Goal: Task Accomplishment & Management: Complete application form

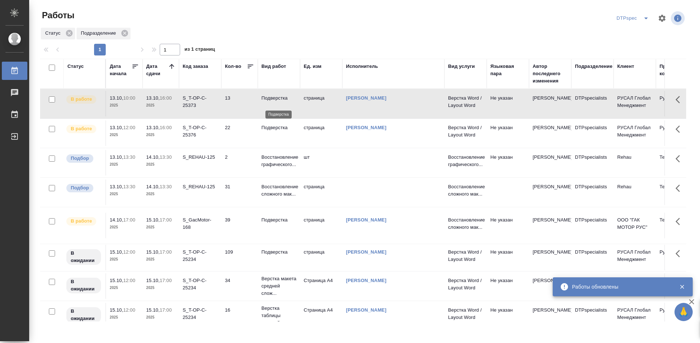
click at [273, 102] on p "Подверстка" at bounding box center [278, 97] width 35 height 7
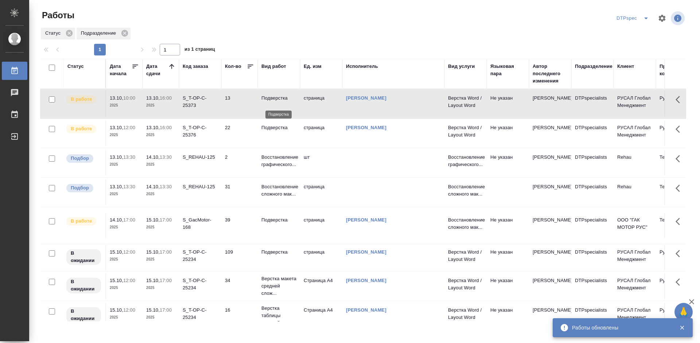
click at [273, 102] on p "Подверстка" at bounding box center [278, 97] width 35 height 7
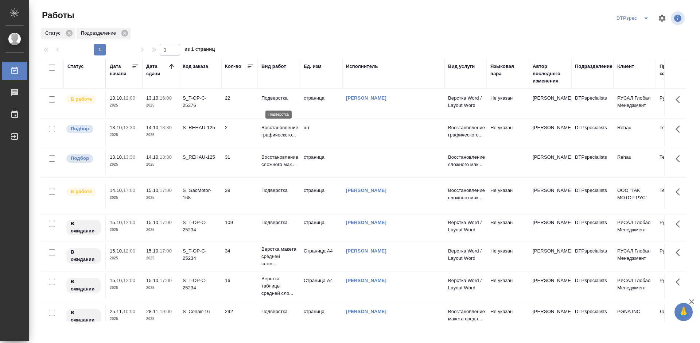
click at [275, 102] on p "Подверстка" at bounding box center [278, 97] width 35 height 7
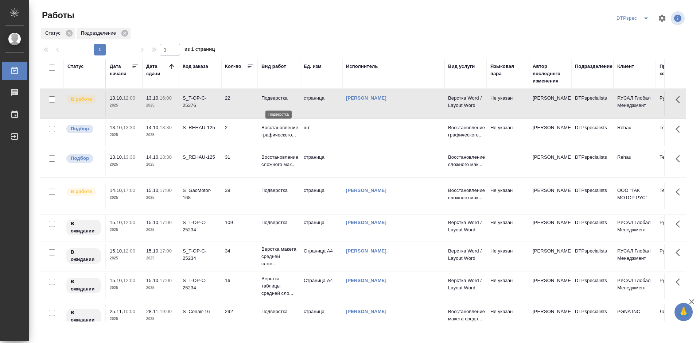
click at [275, 102] on p "Подверстка" at bounding box center [278, 97] width 35 height 7
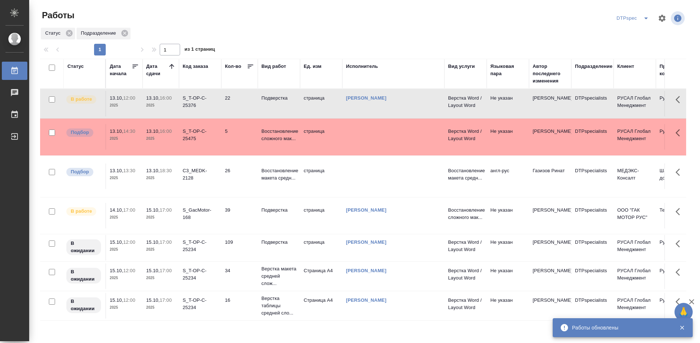
click at [279, 101] on p "Подверстка" at bounding box center [278, 97] width 35 height 7
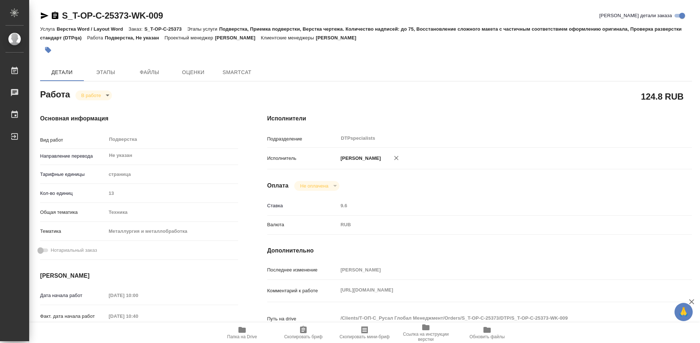
type textarea "x"
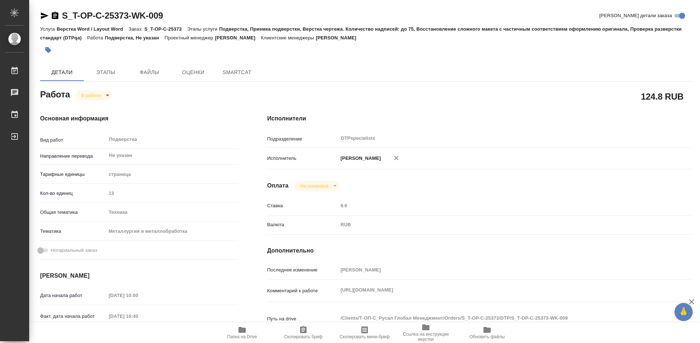
type textarea "x"
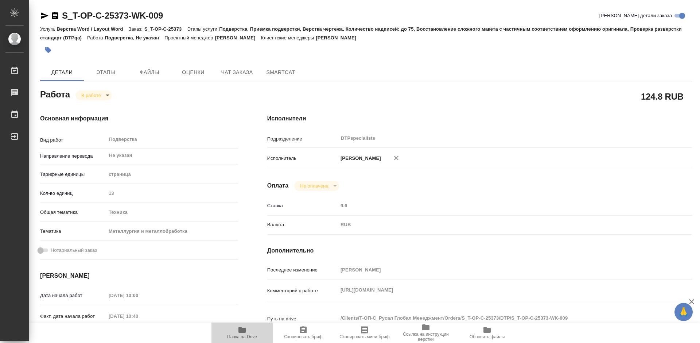
click at [243, 331] on icon "button" at bounding box center [241, 330] width 7 height 6
type textarea "x"
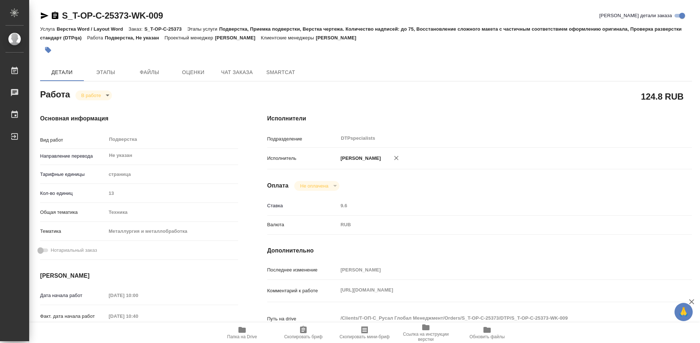
type textarea "x"
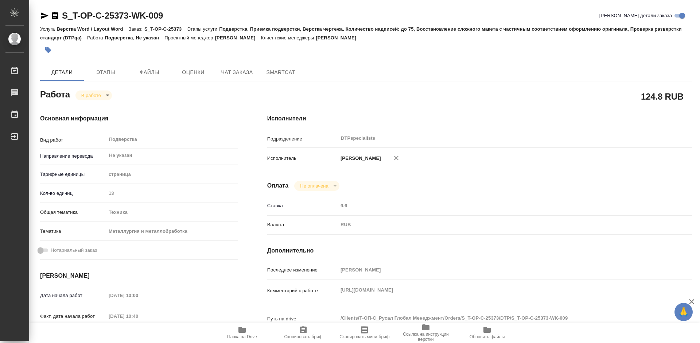
type textarea "x"
click at [89, 94] on body "🙏 .cls-1 fill:#fff; AWATERA Работы 0 Чаты График Выйти S_T-OP-C-25373-WK-009 Кр…" at bounding box center [350, 171] width 700 height 343
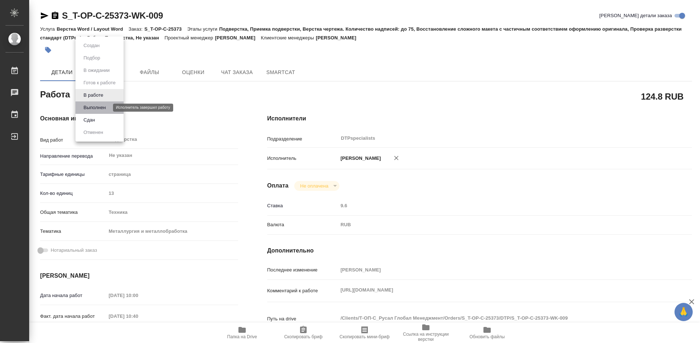
click at [88, 108] on button "Выполнен" at bounding box center [94, 108] width 27 height 8
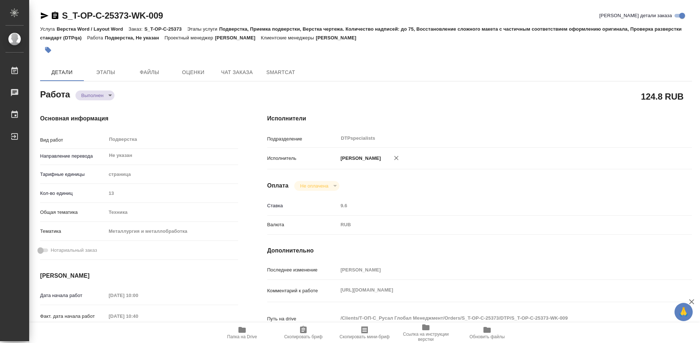
type textarea "x"
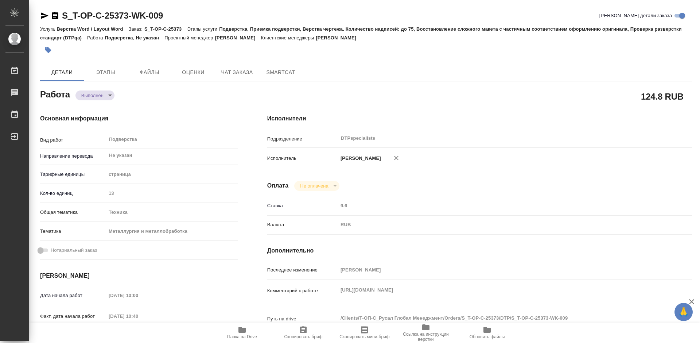
type textarea "x"
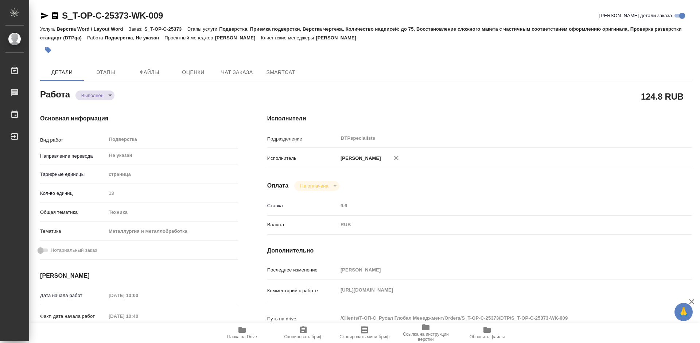
type textarea "x"
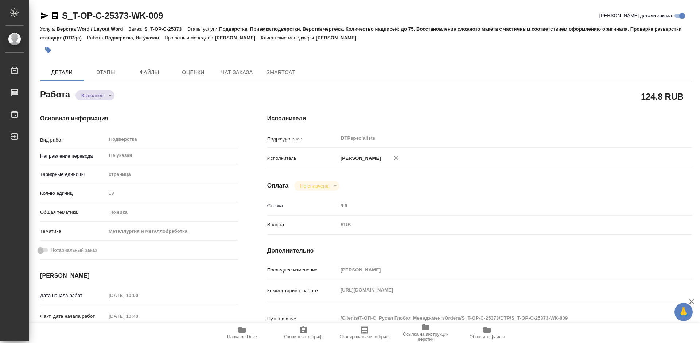
type textarea "x"
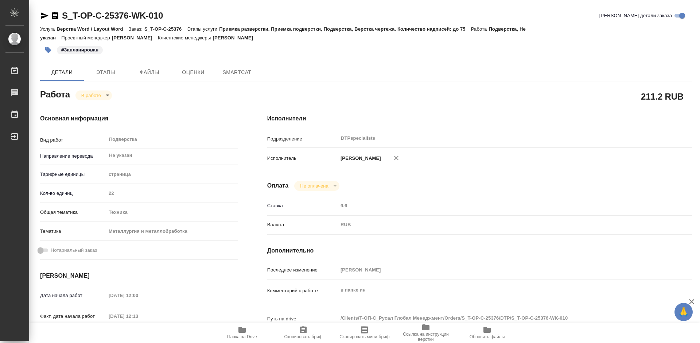
type textarea "x"
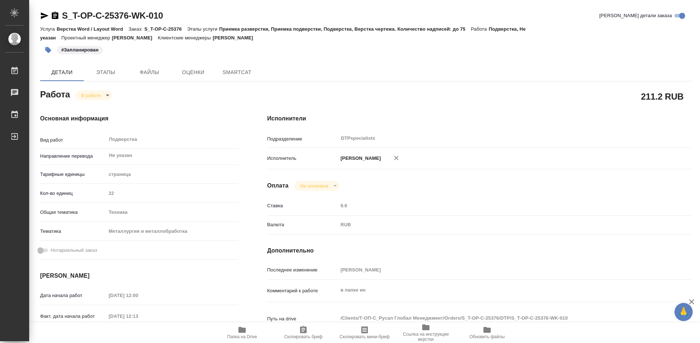
type textarea "x"
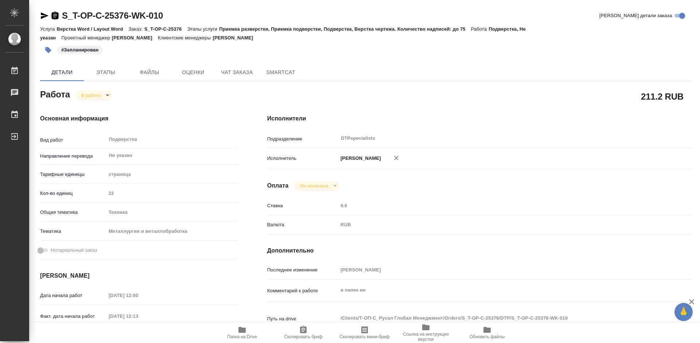
click at [56, 14] on icon "button" at bounding box center [55, 15] width 7 height 7
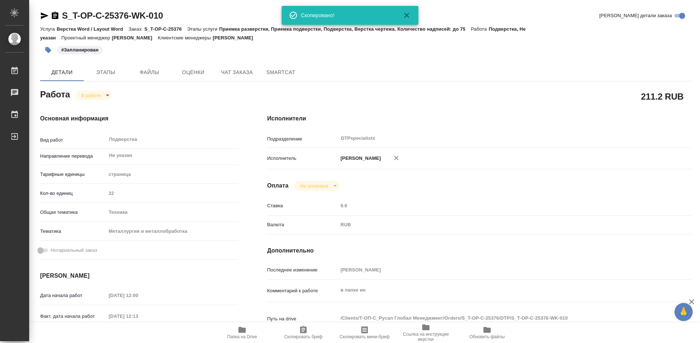
type textarea "x"
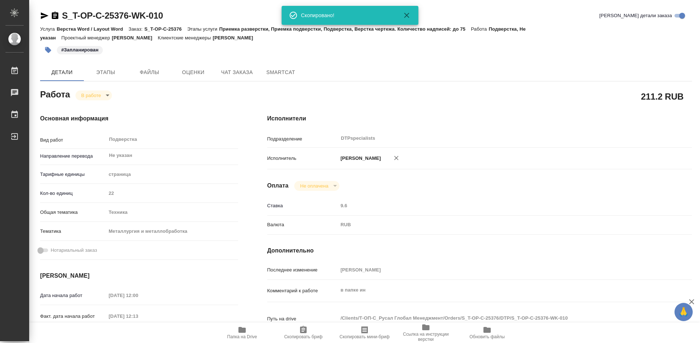
type textarea "x"
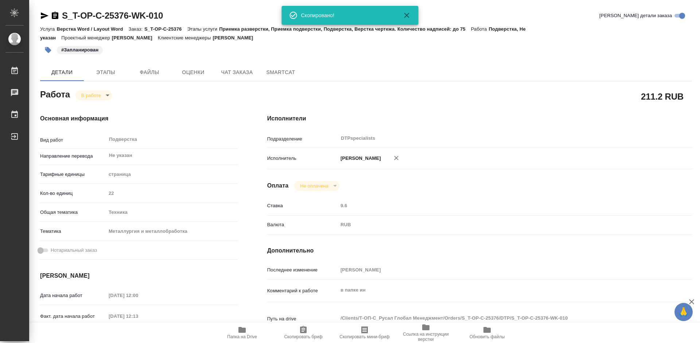
click at [242, 334] on span "Папка на Drive" at bounding box center [242, 336] width 30 height 5
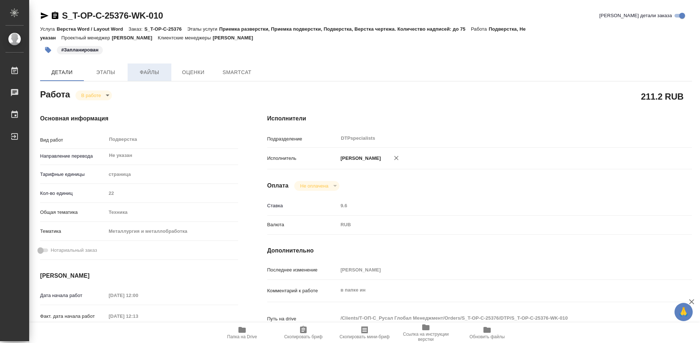
type textarea "x"
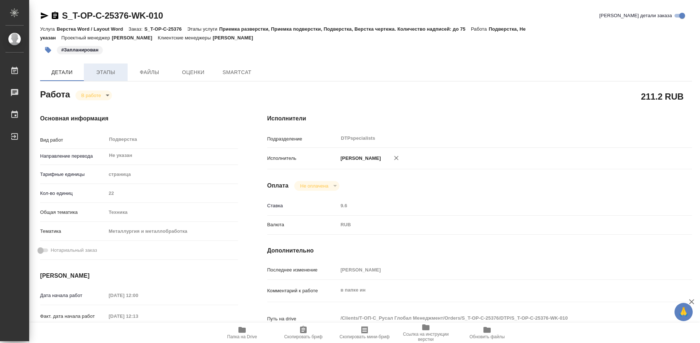
type textarea "x"
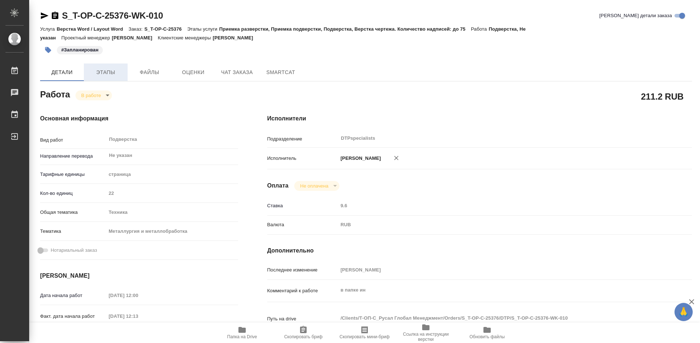
click at [111, 71] on span "Этапы" at bounding box center [105, 72] width 35 height 9
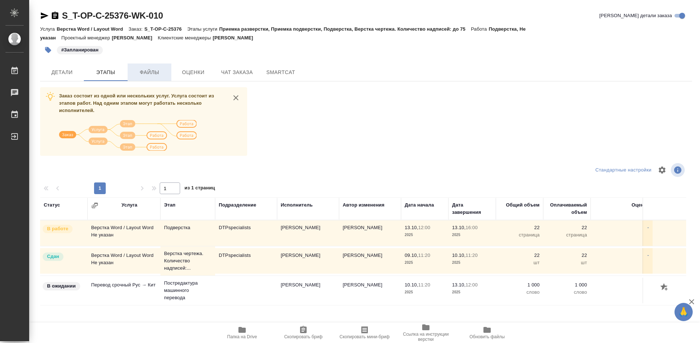
click at [152, 75] on span "Файлы" at bounding box center [149, 72] width 35 height 9
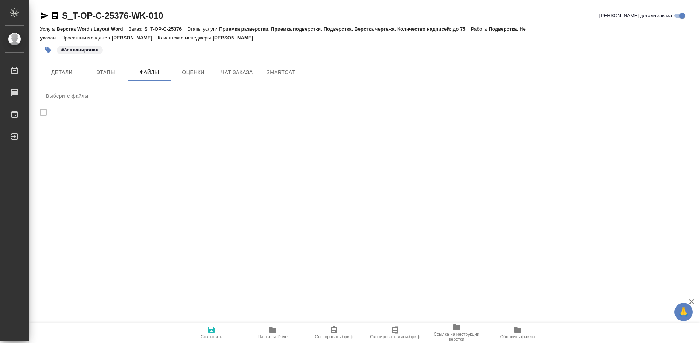
click at [276, 328] on icon "button" at bounding box center [272, 330] width 7 height 6
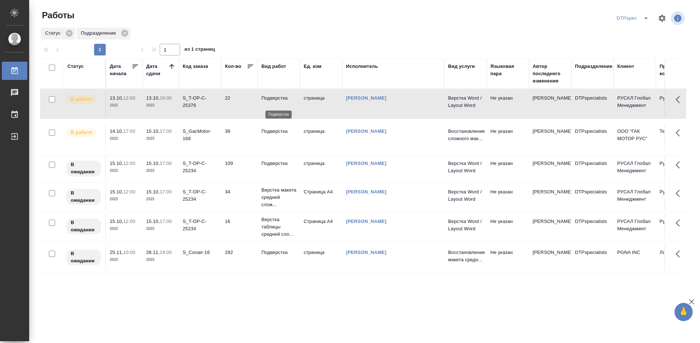
click at [274, 100] on p "Подверстка" at bounding box center [278, 97] width 35 height 7
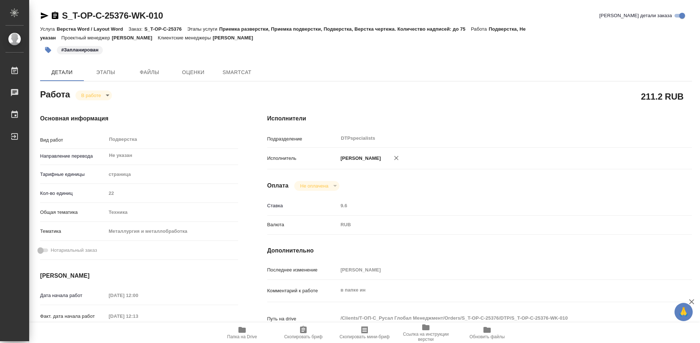
type textarea "x"
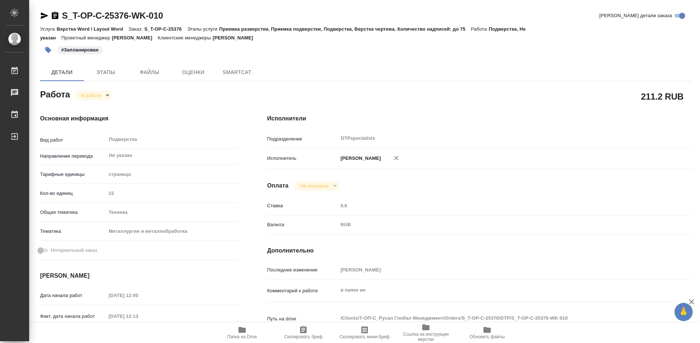
type textarea "x"
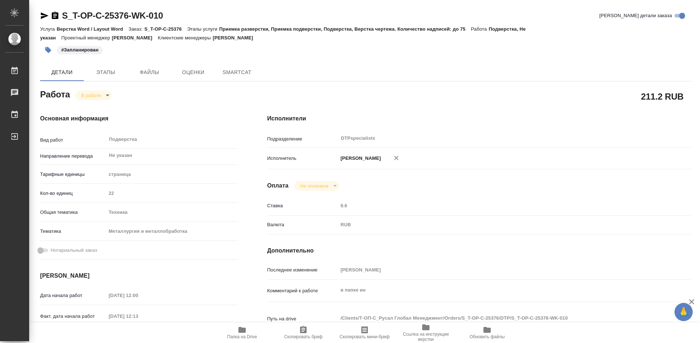
type textarea "x"
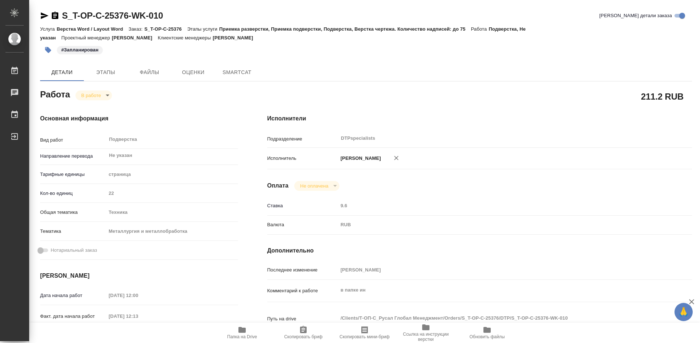
type textarea "x"
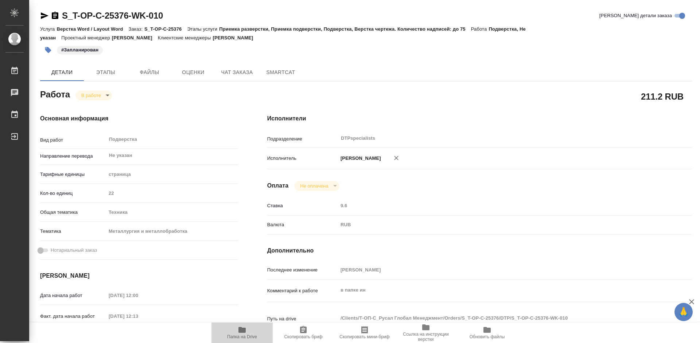
click at [248, 335] on span "Папка на Drive" at bounding box center [242, 336] width 30 height 5
type textarea "x"
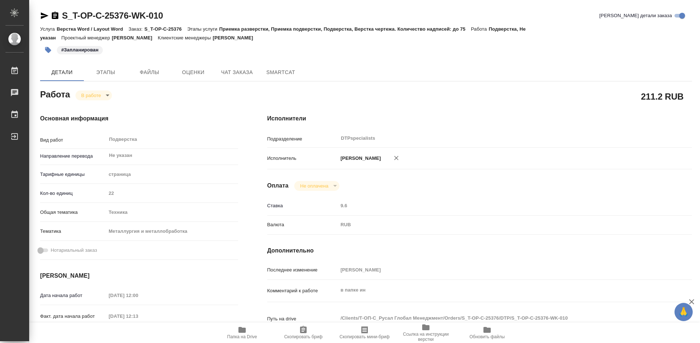
type textarea "x"
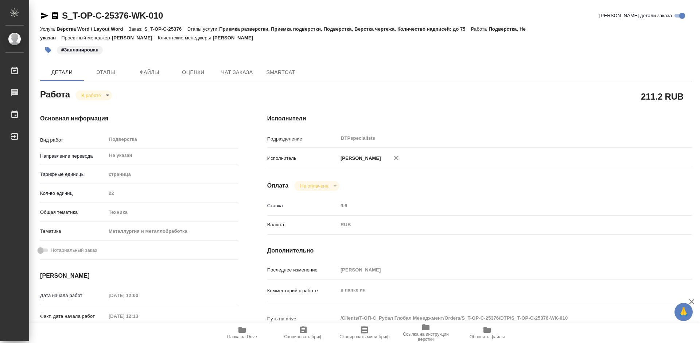
type textarea "x"
click at [244, 329] on icon "button" at bounding box center [241, 330] width 7 height 6
click at [84, 93] on body "🙏 .cls-1 fill:#fff; AWATERA Работы 0 Чаты График Выйти S_T-OP-C-25376-WK-010 Кр…" at bounding box center [350, 171] width 700 height 343
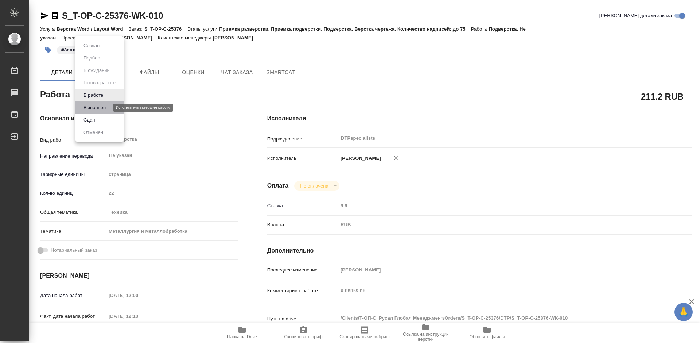
click at [90, 106] on button "Выполнен" at bounding box center [94, 108] width 27 height 8
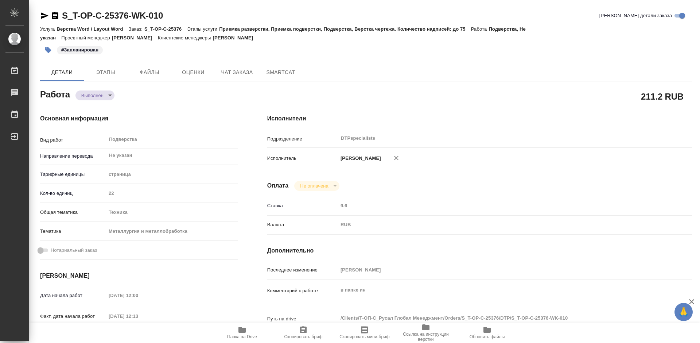
type textarea "x"
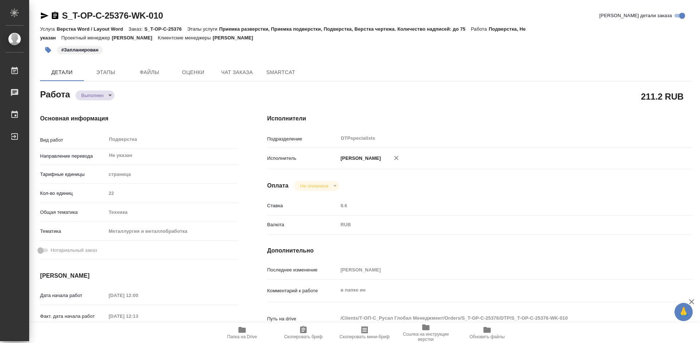
type textarea "x"
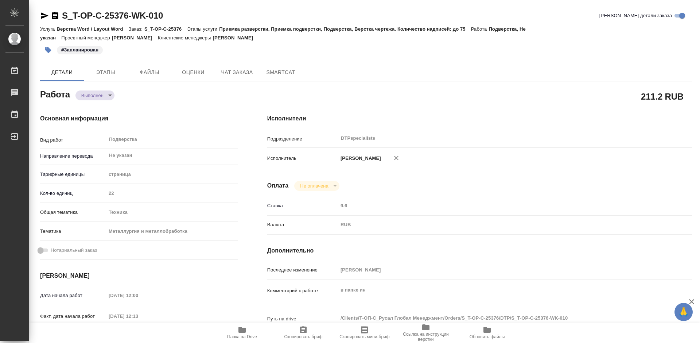
type textarea "x"
